Goal: Navigation & Orientation: Understand site structure

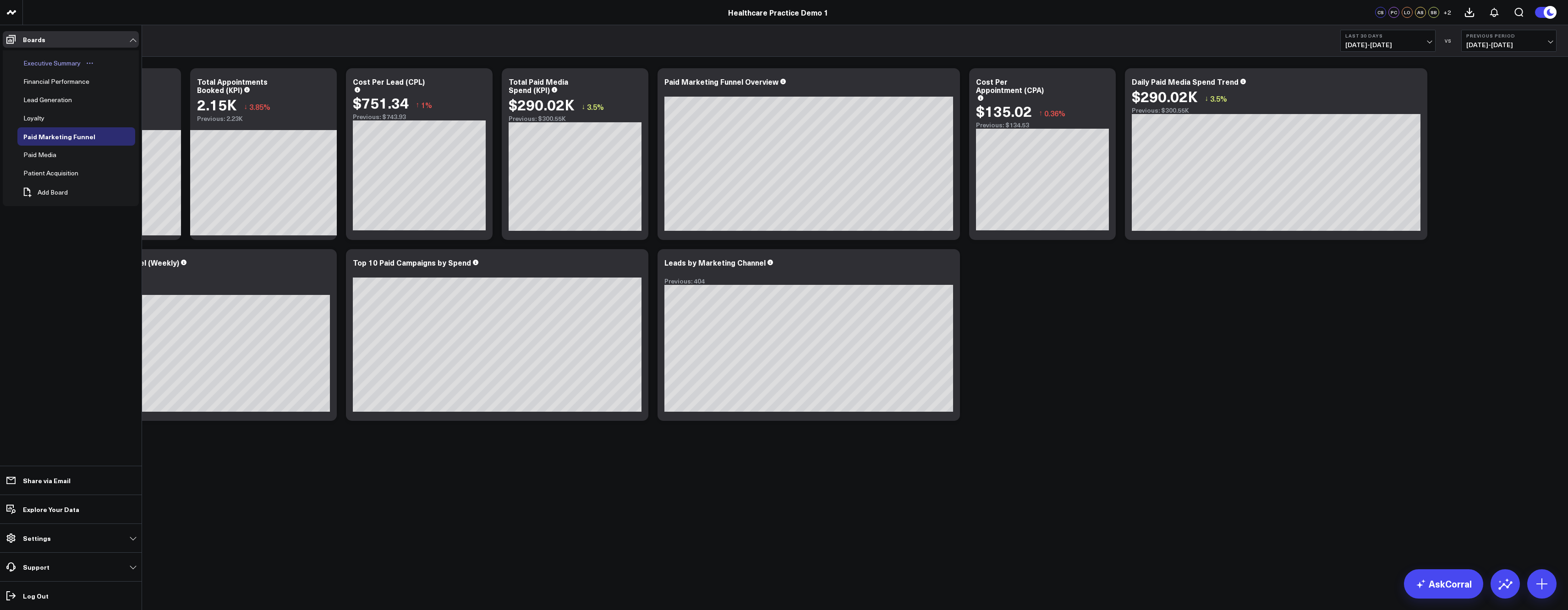
click at [50, 61] on div "Executive Summary" at bounding box center [52, 63] width 62 height 11
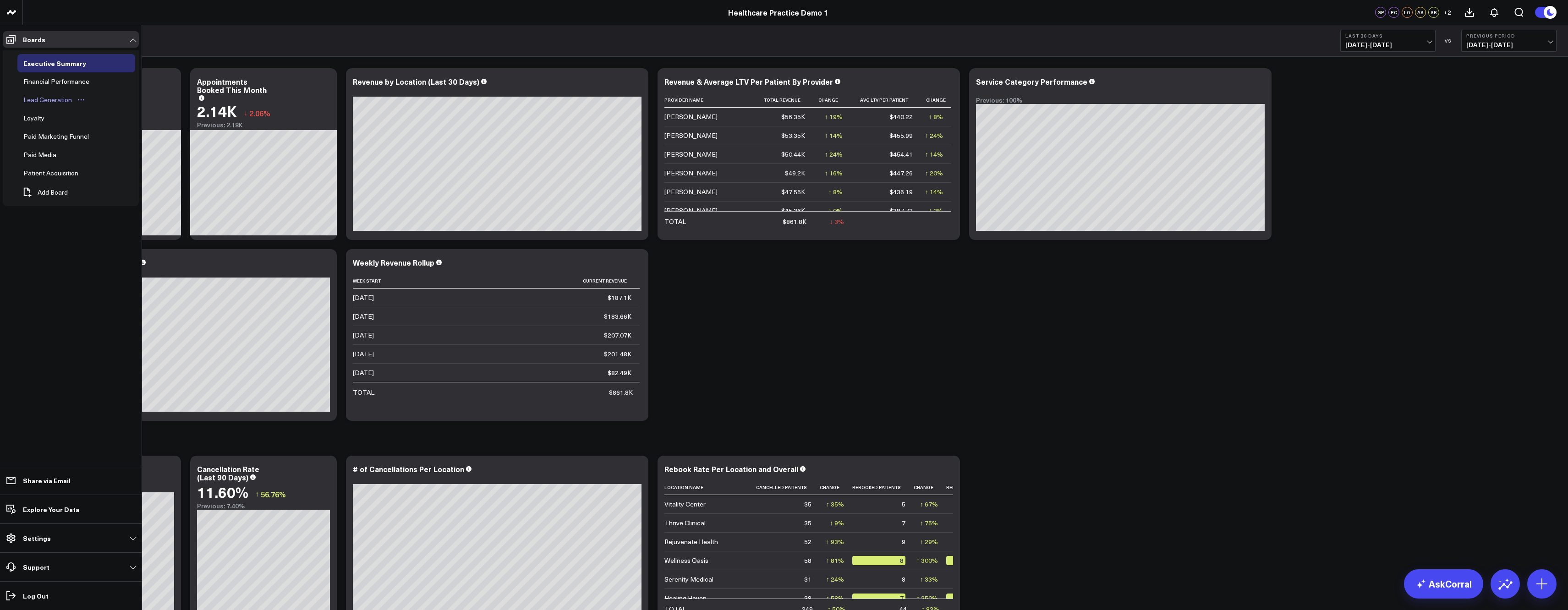
click at [58, 98] on div "Lead Generation" at bounding box center [47, 100] width 53 height 11
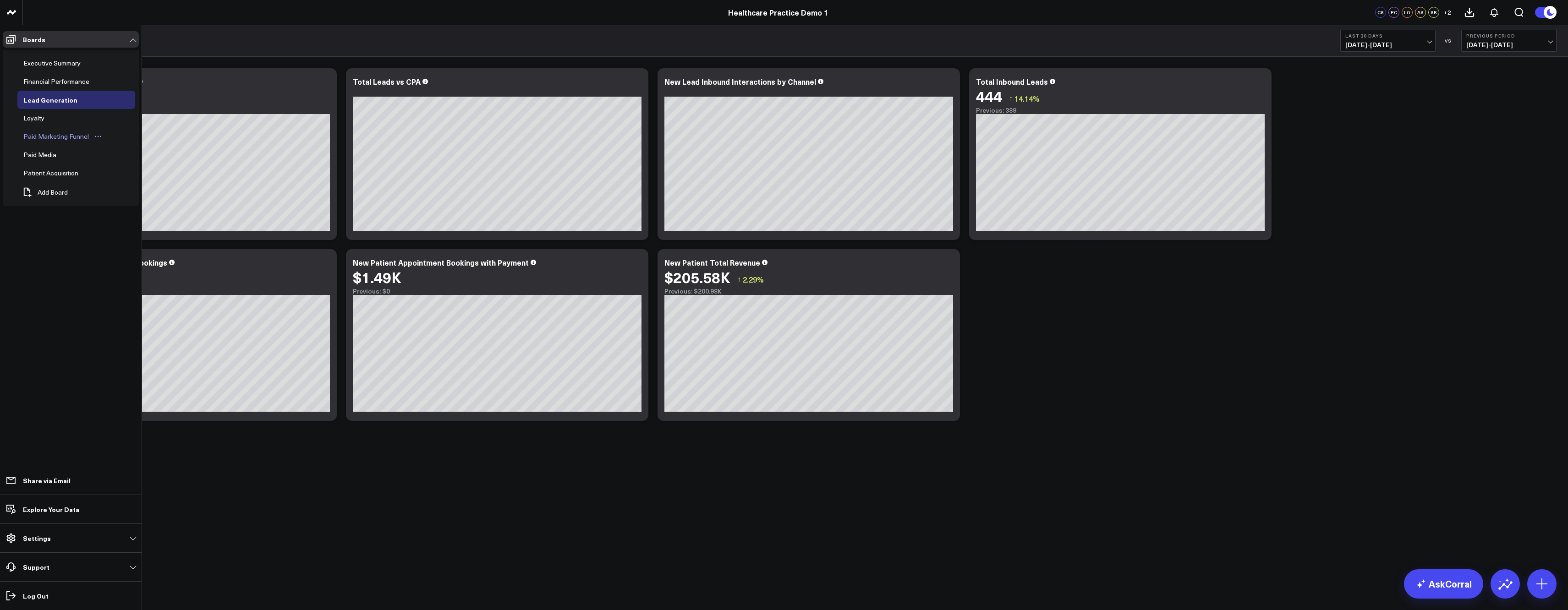
click at [50, 138] on div "Paid Marketing Funnel" at bounding box center [56, 137] width 70 height 11
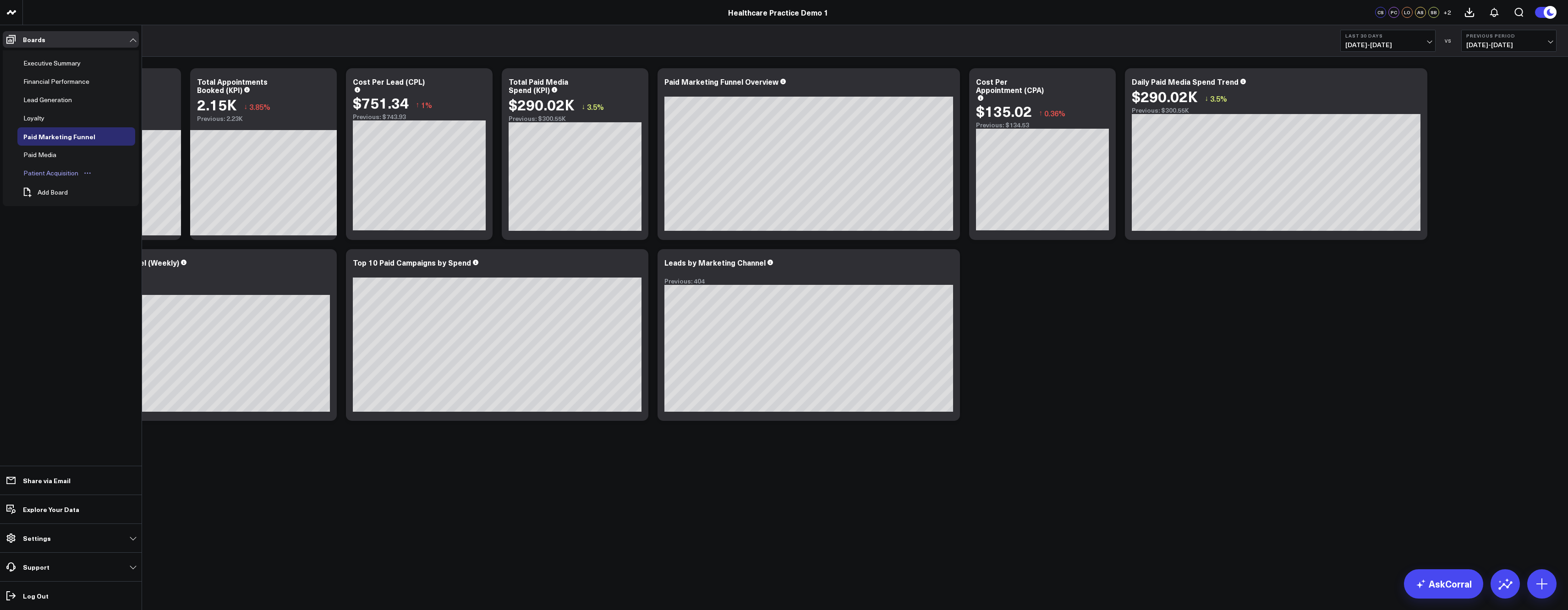
click at [37, 168] on div "Patient Acquisition" at bounding box center [51, 173] width 60 height 11
